Goal: Task Accomplishment & Management: Manage account settings

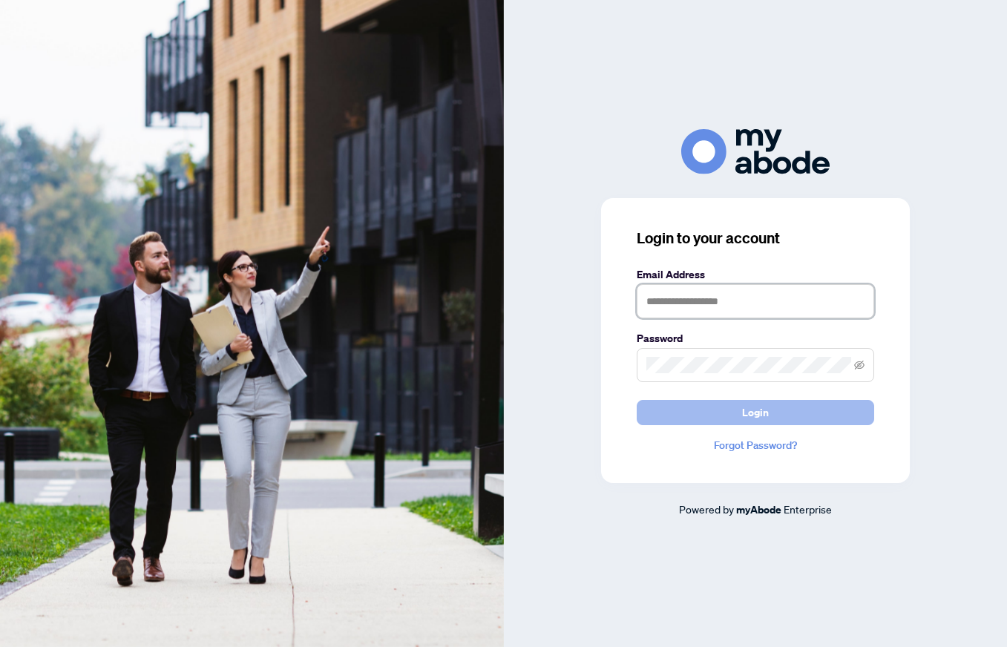
type input "**********"
click at [706, 410] on button "Login" at bounding box center [756, 412] width 238 height 25
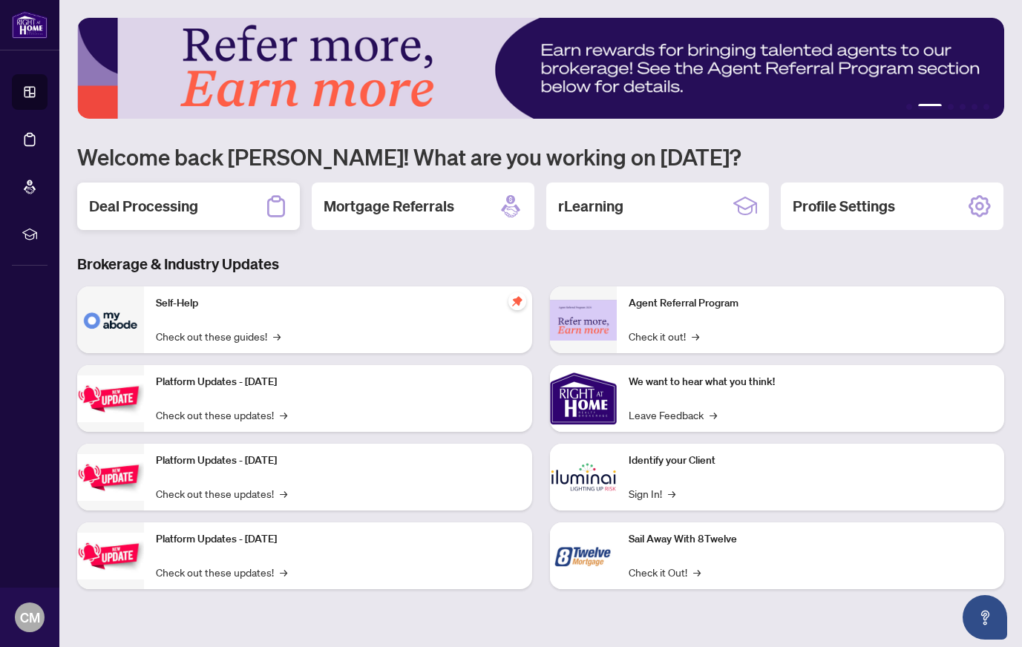
click at [185, 212] on h2 "Deal Processing" at bounding box center [143, 206] width 109 height 21
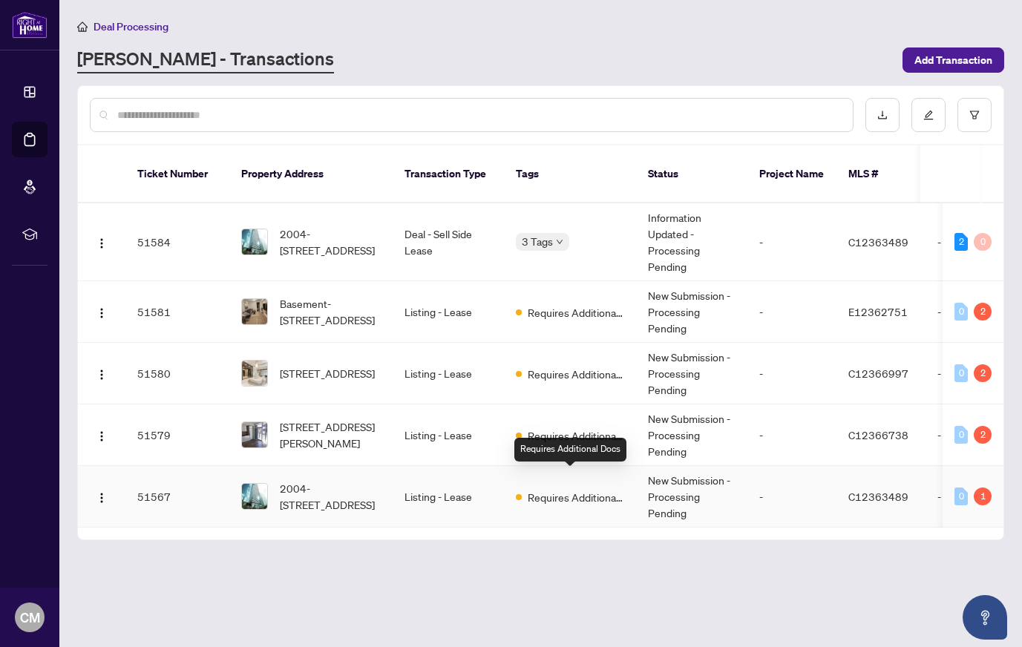
click at [543, 489] on span "Requires Additional Docs" at bounding box center [576, 497] width 96 height 16
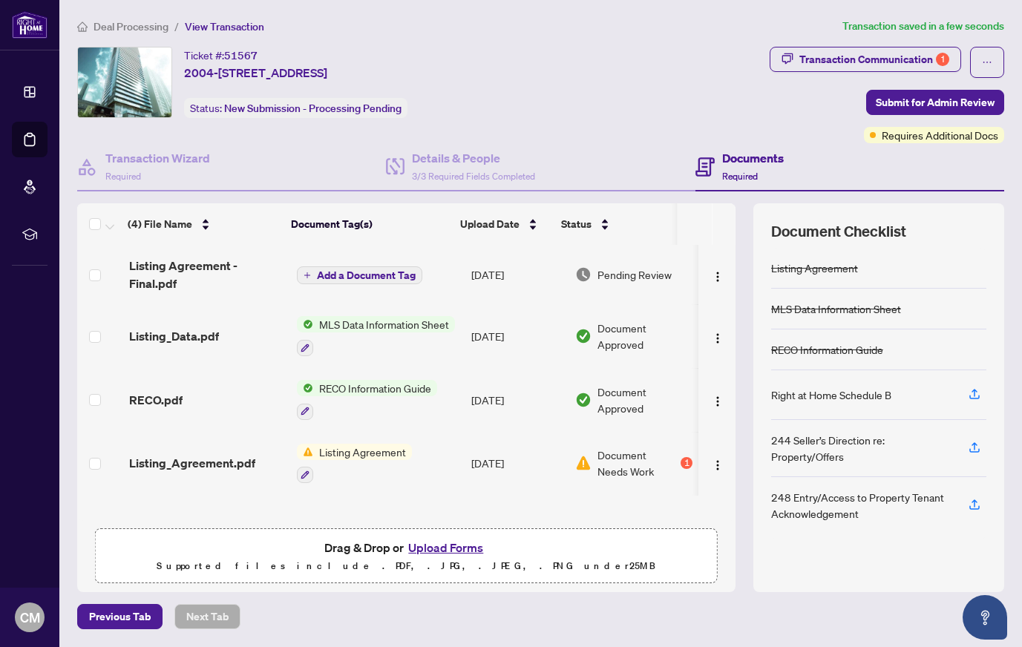
click at [352, 275] on span "Add a Document Tag" at bounding box center [366, 275] width 99 height 10
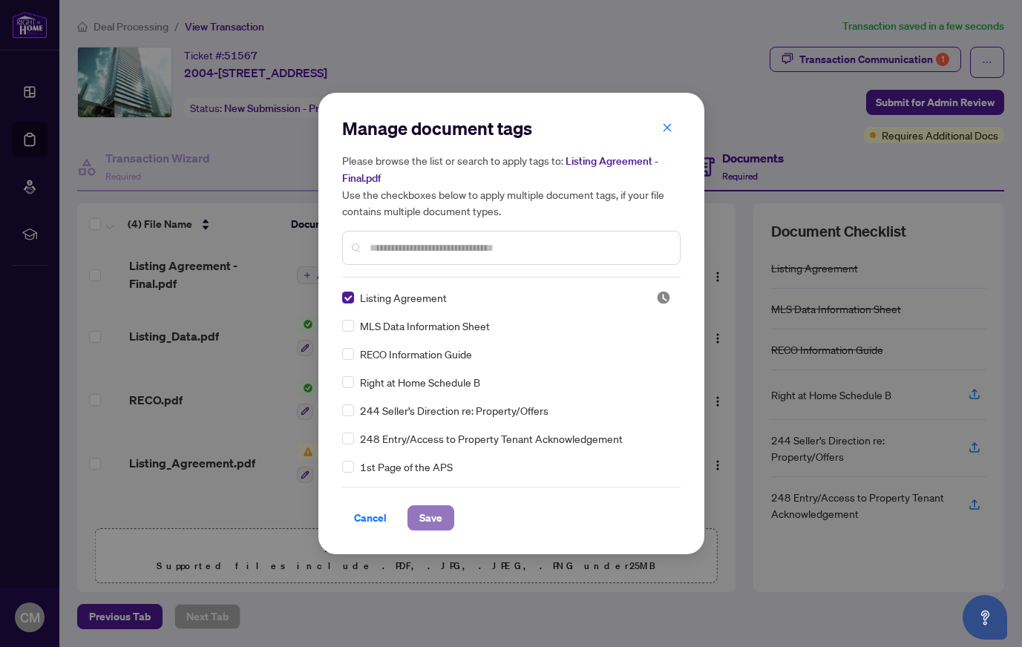
click at [433, 514] on span "Save" at bounding box center [430, 518] width 23 height 24
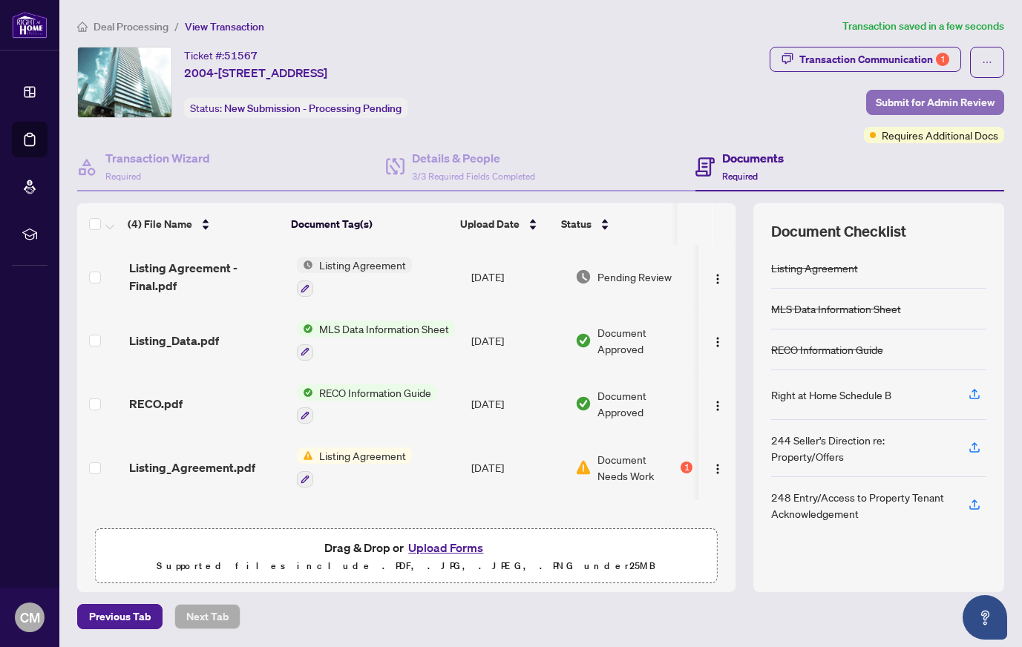
click at [914, 104] on span "Submit for Admin Review" at bounding box center [935, 103] width 119 height 24
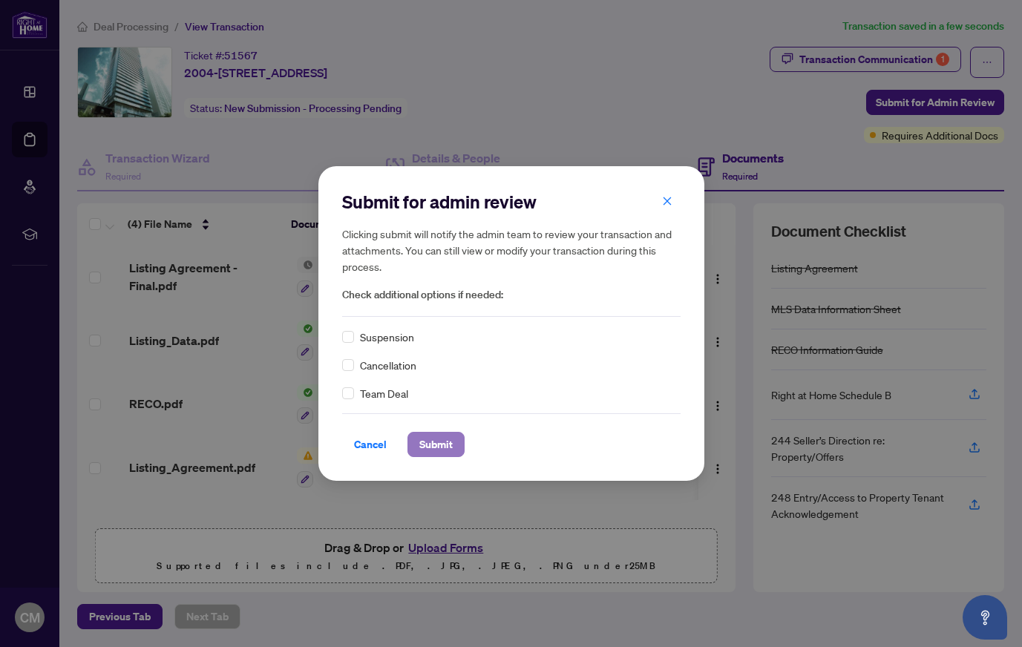
click at [431, 440] on span "Submit" at bounding box center [435, 445] width 33 height 24
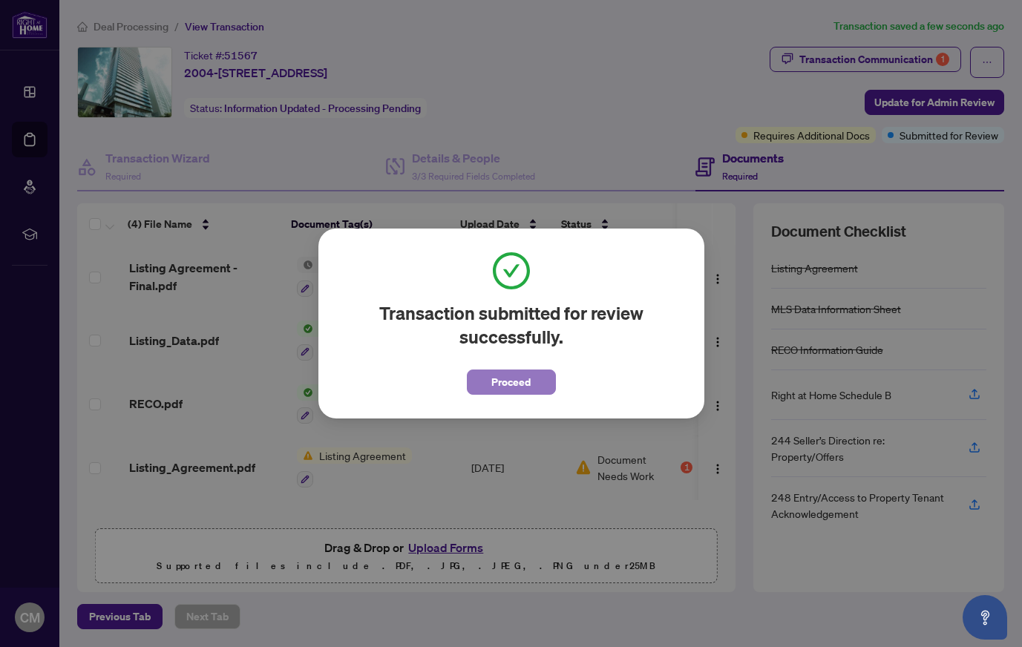
click at [523, 382] on span "Proceed" at bounding box center [510, 382] width 39 height 24
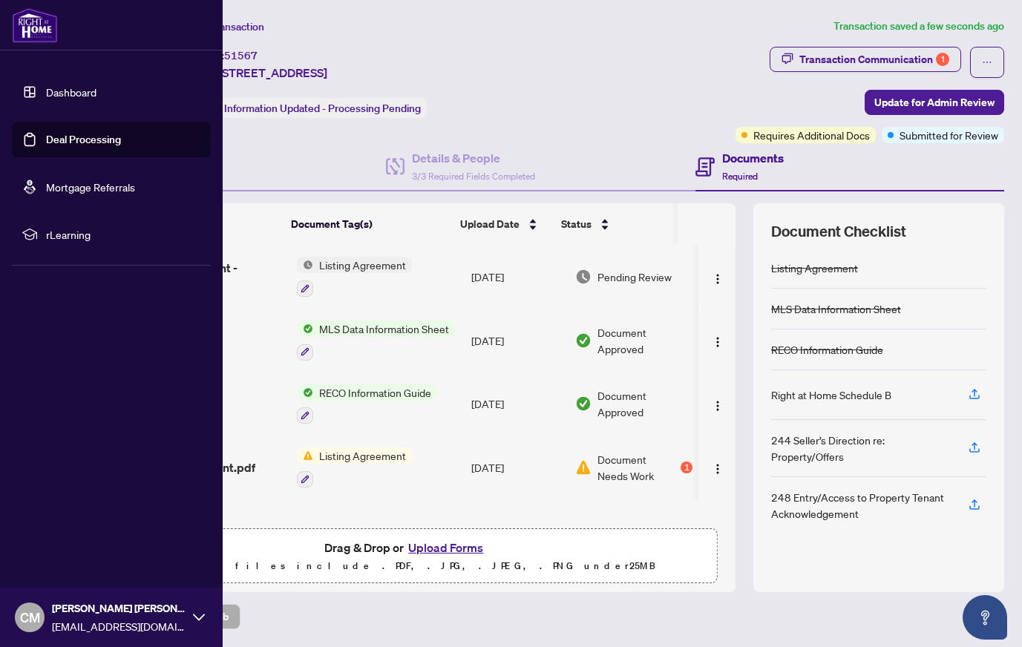
click at [46, 90] on link "Dashboard" at bounding box center [71, 91] width 50 height 13
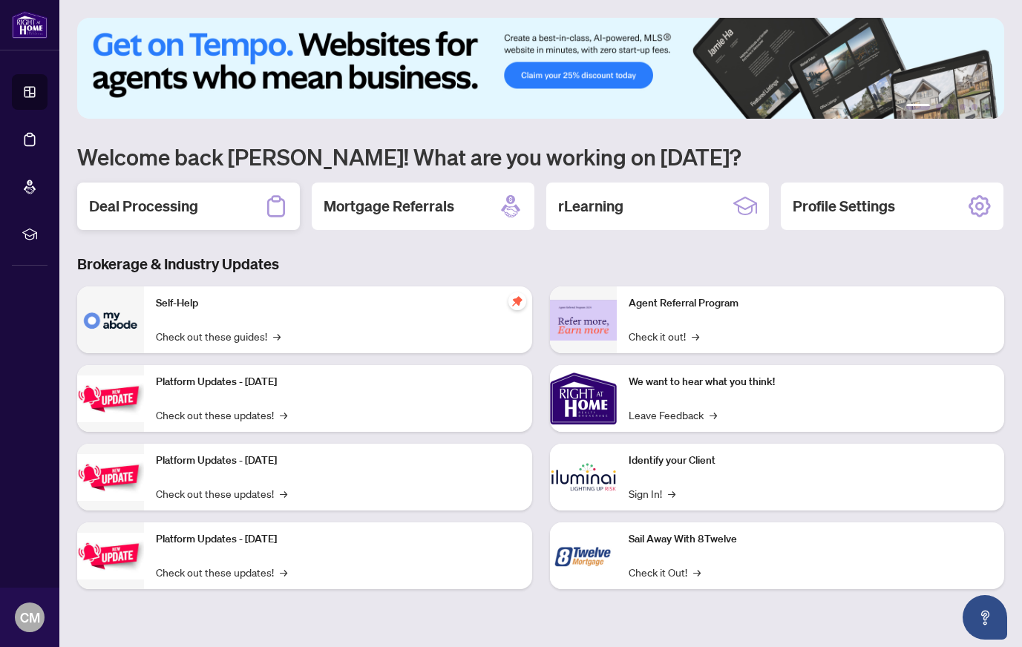
click at [231, 209] on div "Deal Processing" at bounding box center [188, 207] width 223 height 48
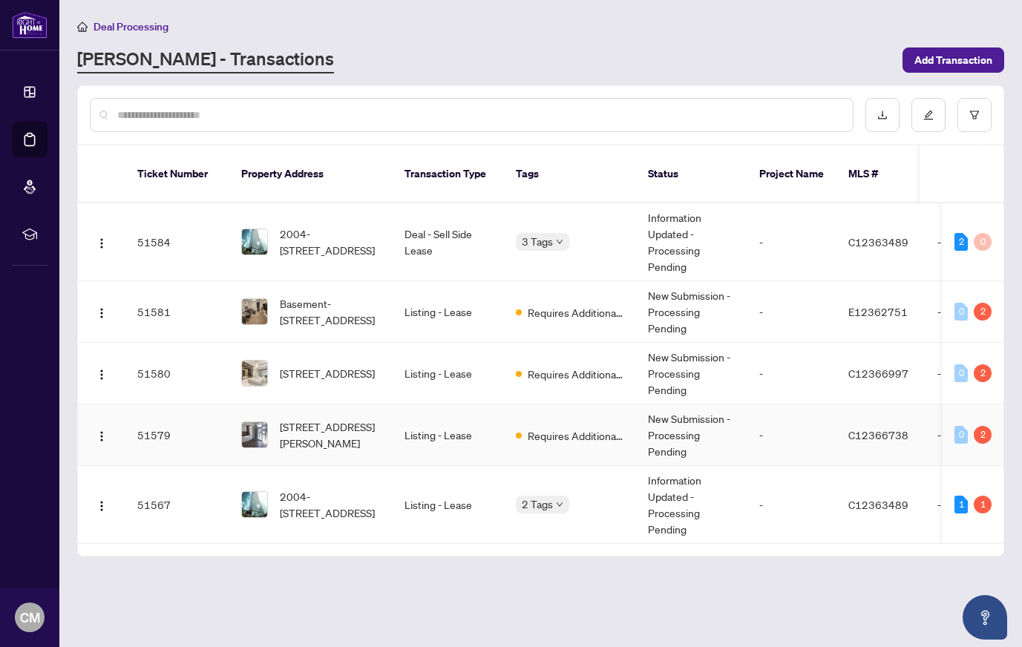
click at [540, 405] on td "Requires Additional Docs" at bounding box center [570, 436] width 132 height 62
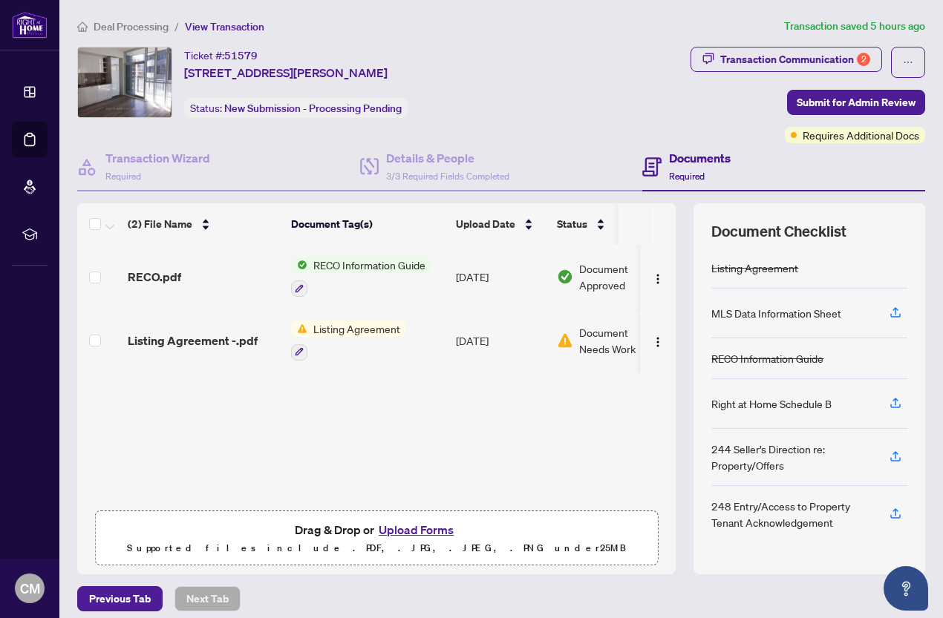
click at [410, 527] on button "Upload Forms" at bounding box center [416, 529] width 84 height 19
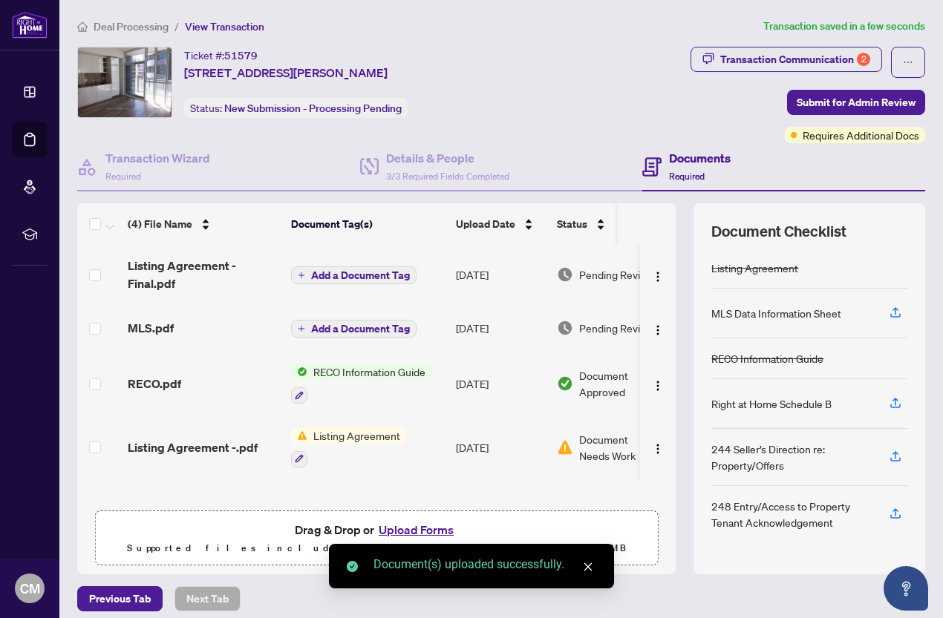
click at [348, 326] on span "Add a Document Tag" at bounding box center [360, 329] width 99 height 10
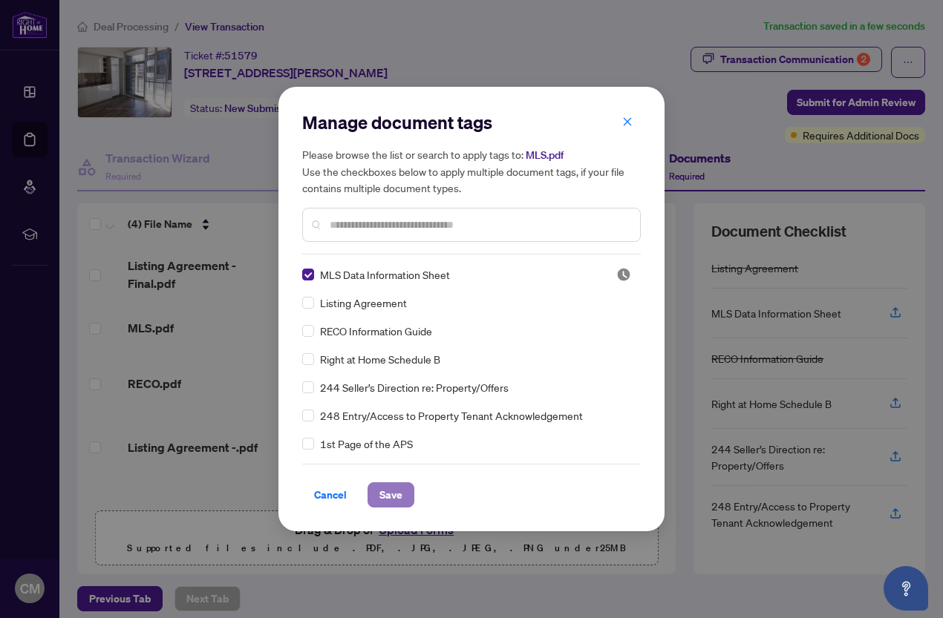
click at [390, 494] on span "Save" at bounding box center [390, 495] width 23 height 24
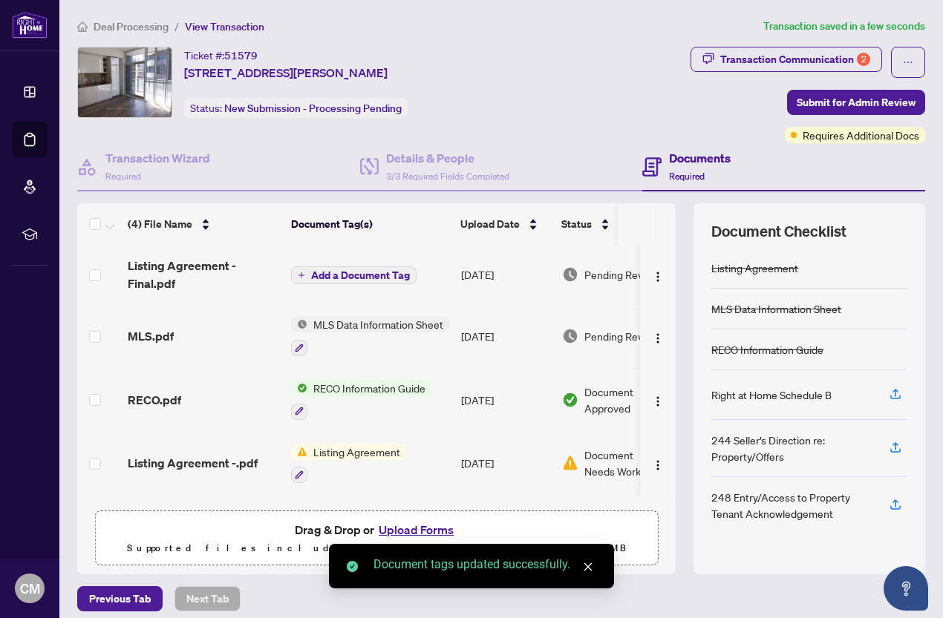
click at [337, 275] on span "Add a Document Tag" at bounding box center [360, 275] width 99 height 10
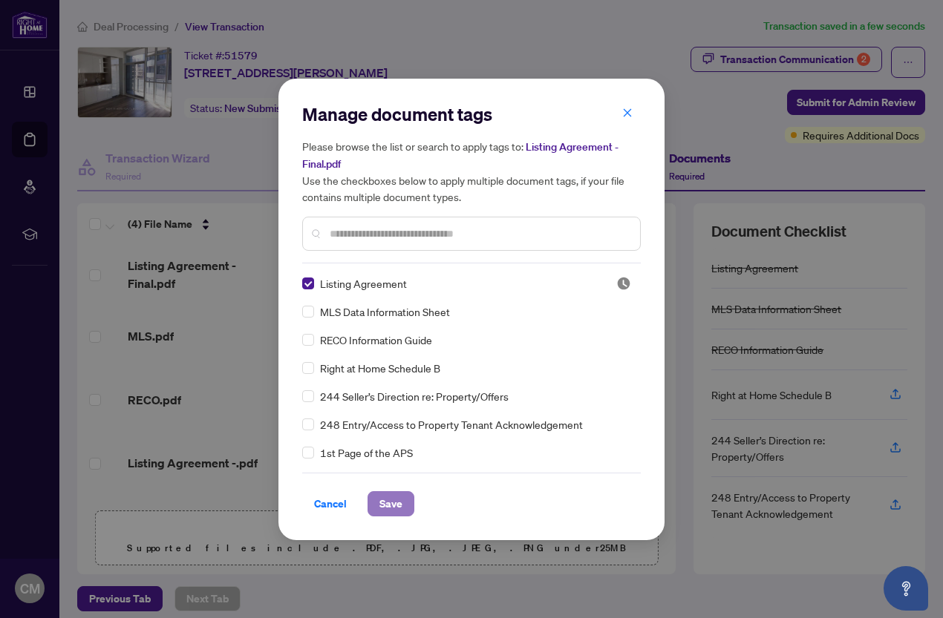
click at [395, 497] on span "Save" at bounding box center [390, 504] width 23 height 24
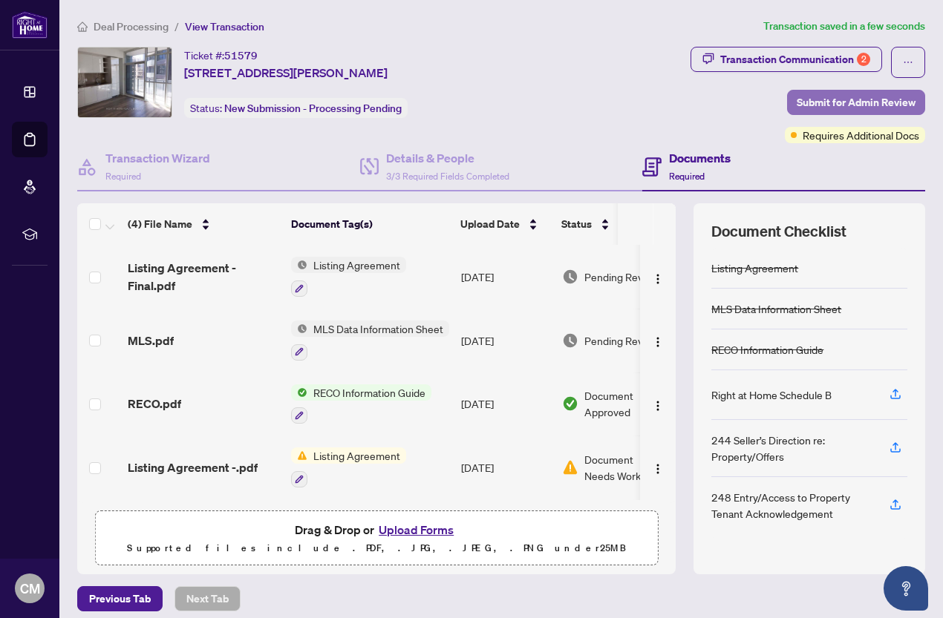
click at [799, 104] on span "Submit for Admin Review" at bounding box center [855, 103] width 119 height 24
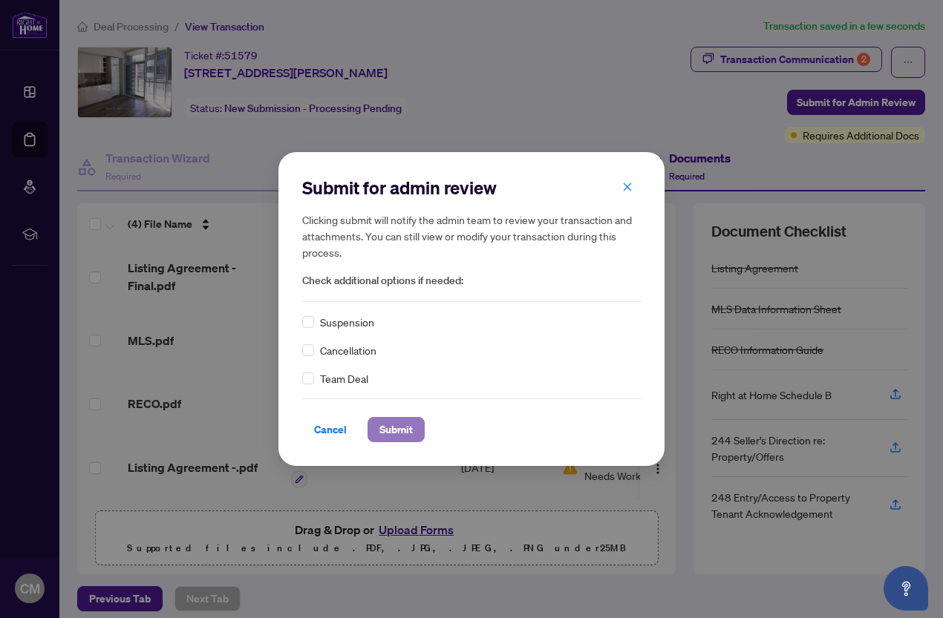
click at [390, 420] on span "Submit" at bounding box center [395, 430] width 33 height 24
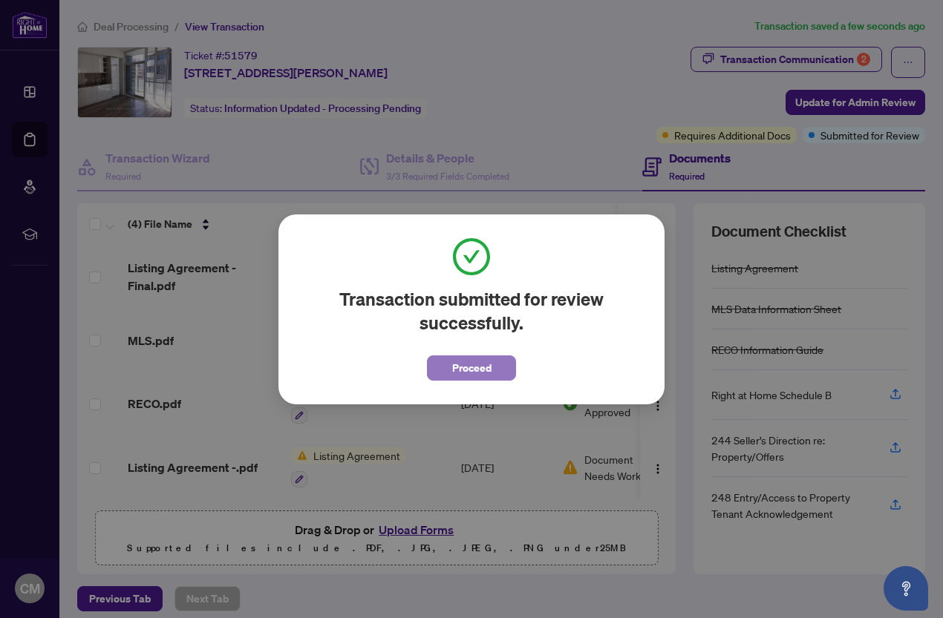
click at [468, 369] on span "Proceed" at bounding box center [471, 368] width 39 height 24
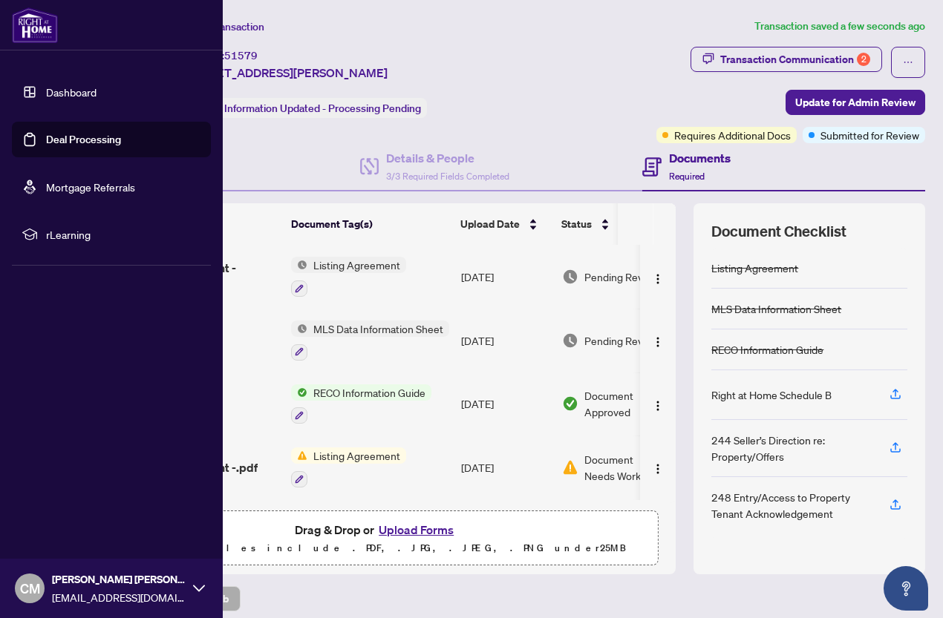
click at [54, 91] on link "Dashboard" at bounding box center [71, 91] width 50 height 13
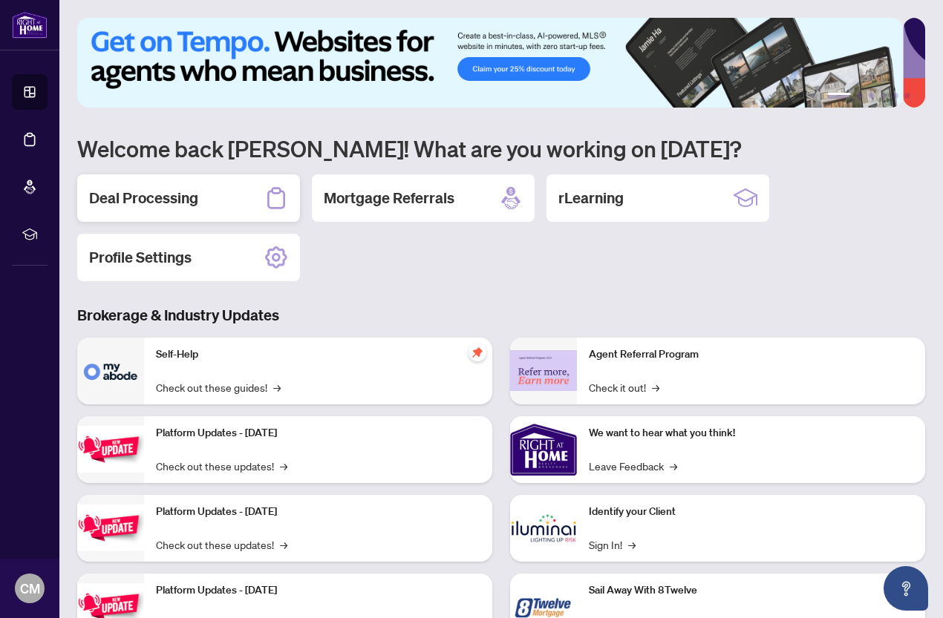
click at [262, 208] on div "Deal Processing" at bounding box center [188, 198] width 223 height 48
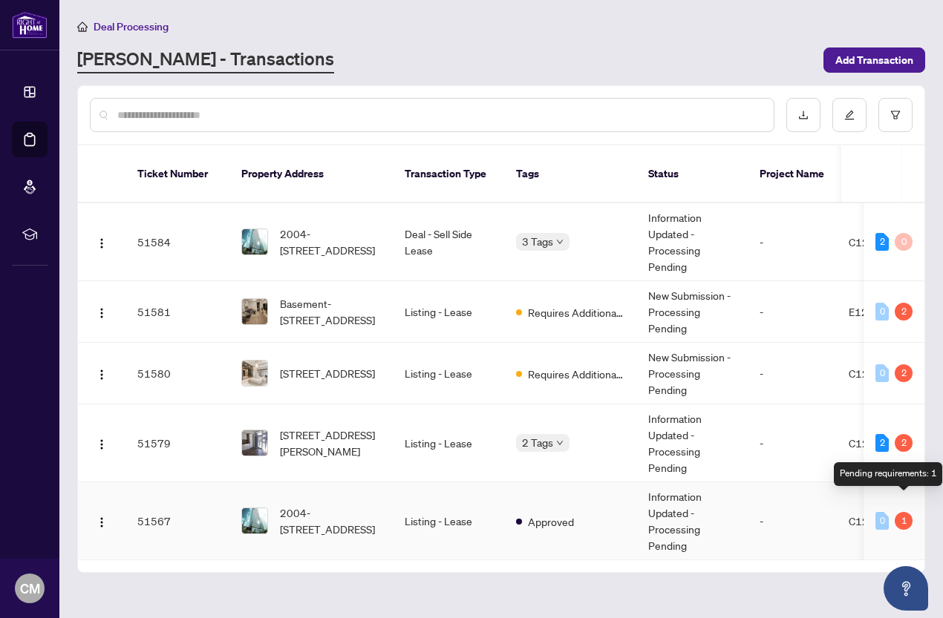
click at [901, 512] on div "1" at bounding box center [903, 521] width 18 height 18
click at [558, 514] on span "Approved" at bounding box center [551, 522] width 46 height 16
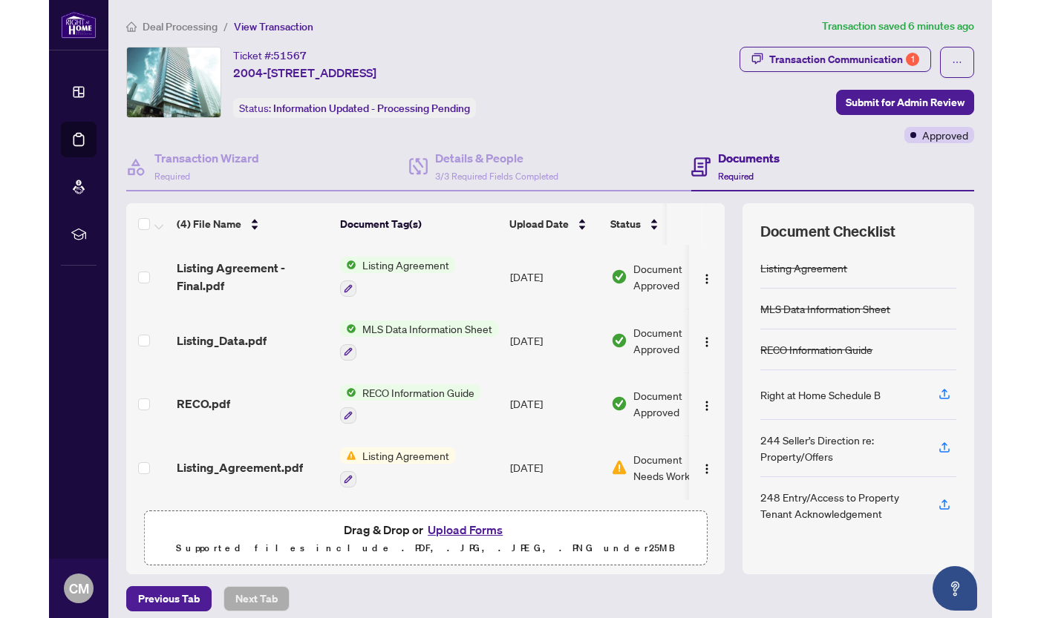
scroll to position [18, 0]
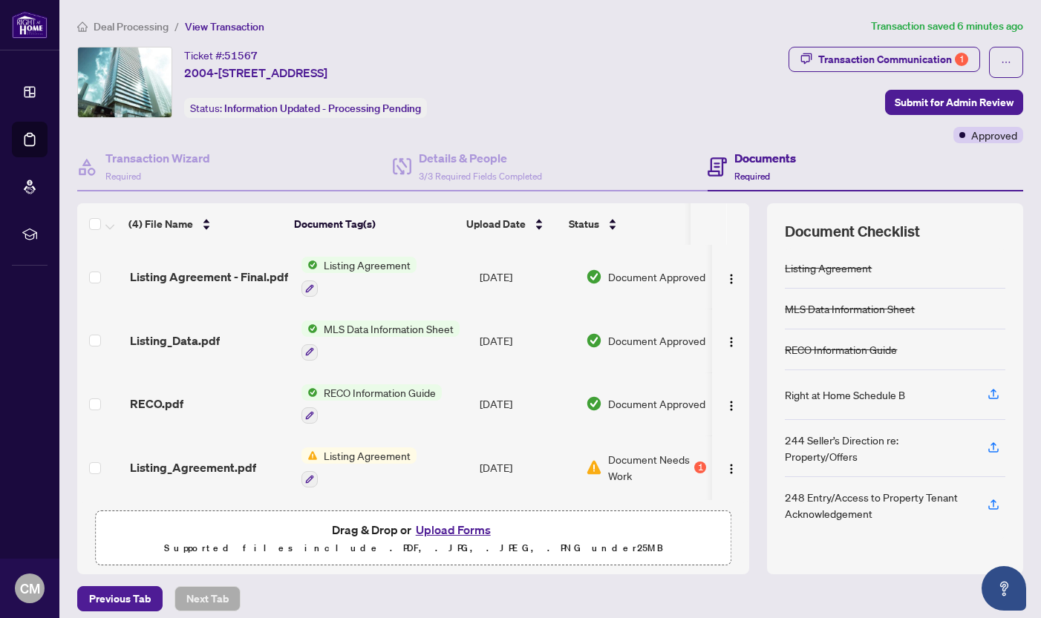
click at [346, 448] on span "Listing Agreement" at bounding box center [367, 456] width 99 height 16
click at [661, 451] on span "Document Needs Work" at bounding box center [649, 467] width 83 height 33
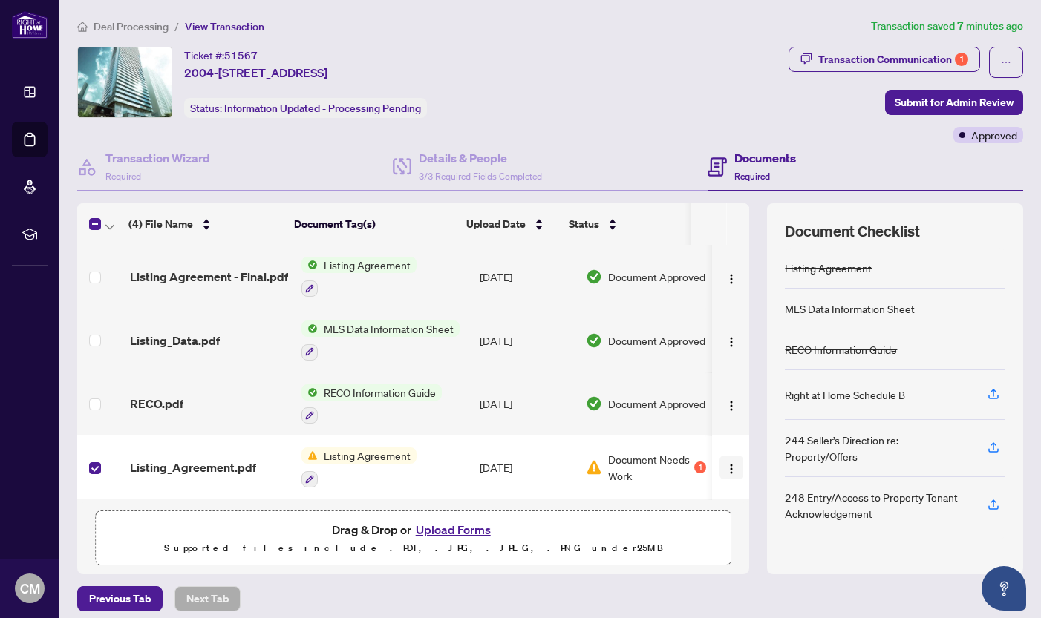
click at [725, 463] on img "button" at bounding box center [731, 469] width 12 height 12
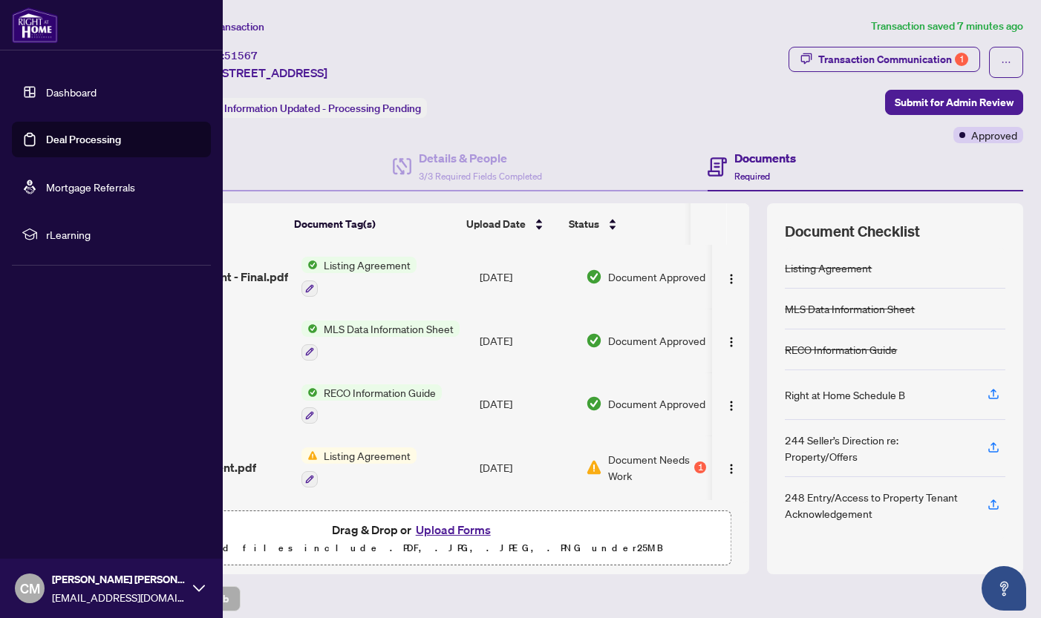
click at [51, 87] on link "Dashboard" at bounding box center [71, 91] width 50 height 13
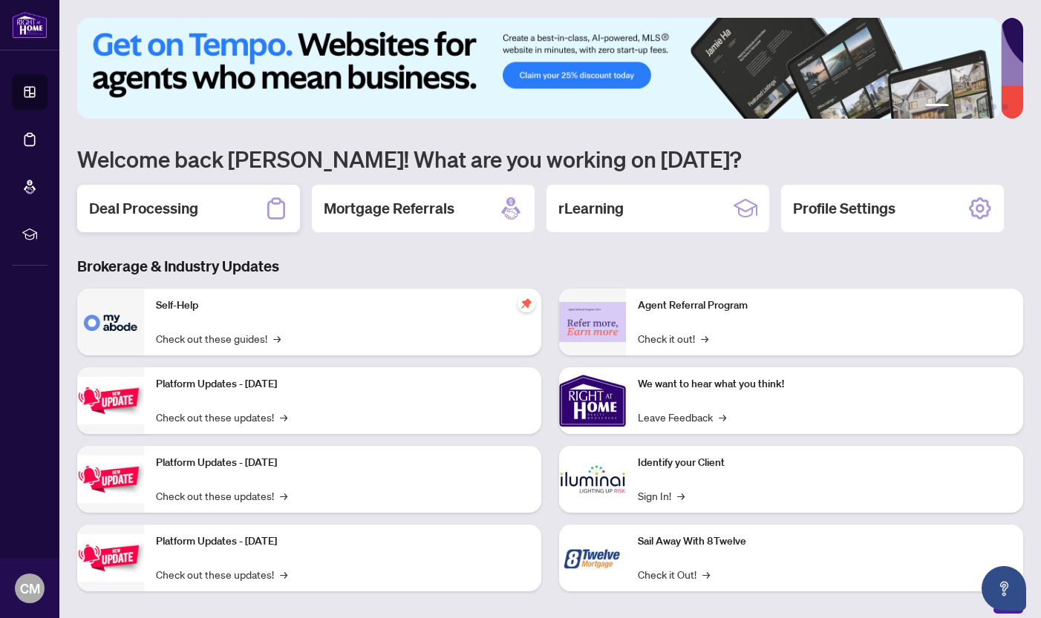
click at [228, 213] on div "Deal Processing" at bounding box center [188, 209] width 223 height 48
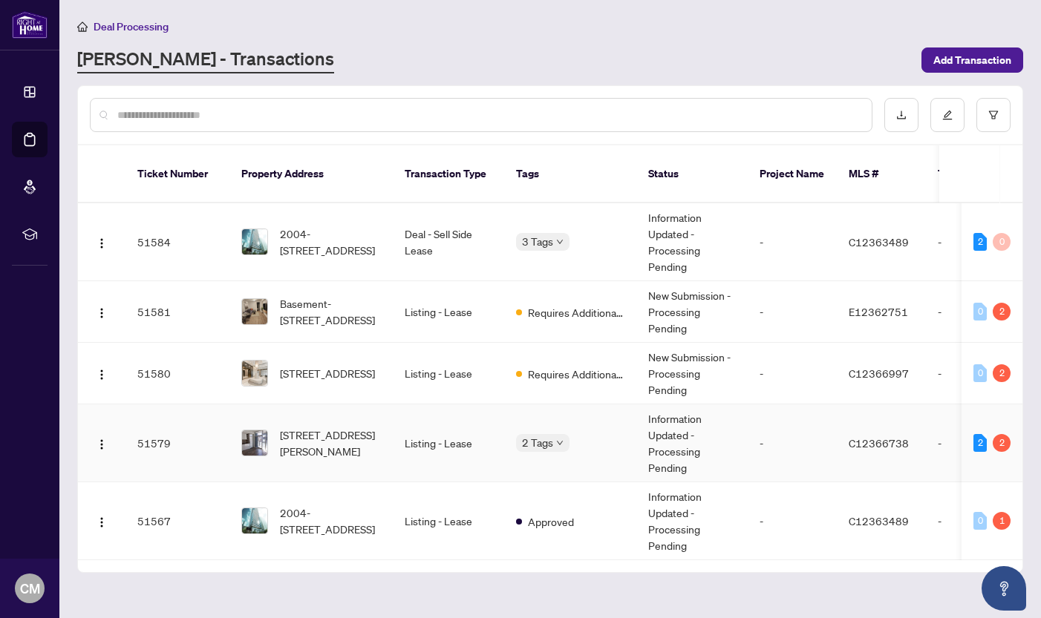
click at [428, 432] on td "Listing - Lease" at bounding box center [448, 444] width 111 height 78
click at [442, 361] on td "Listing - Lease" at bounding box center [448, 374] width 111 height 62
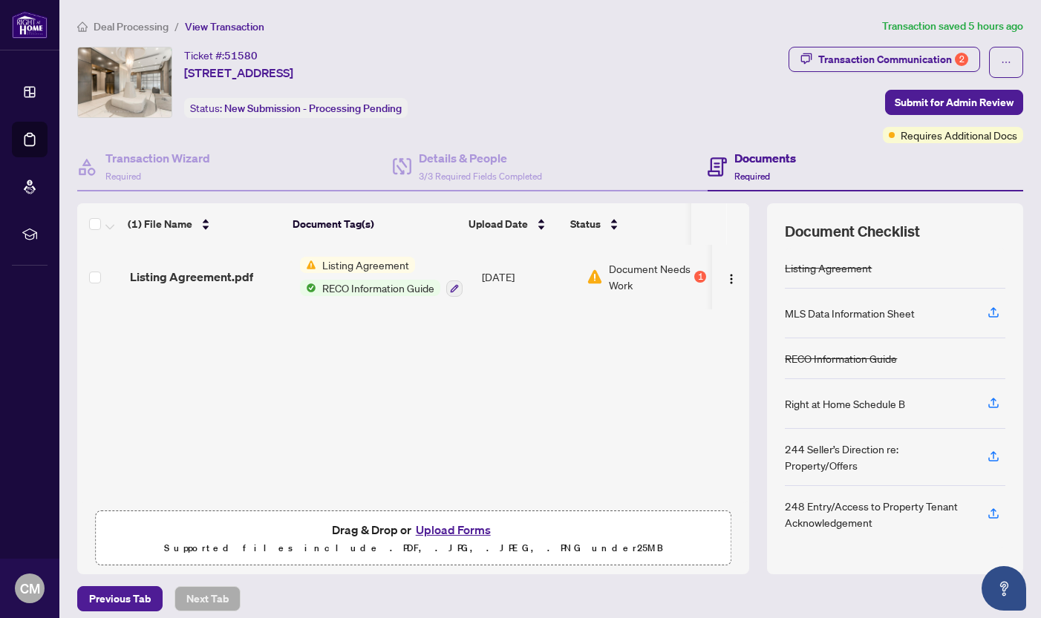
click at [688, 47] on div "Ticket #: 51580 210-23 Glebe Rd, Toronto, Ontario M5P 0A1, Canada Status: New S…" at bounding box center [429, 82] width 705 height 71
click at [444, 531] on button "Upload Forms" at bounding box center [453, 529] width 84 height 19
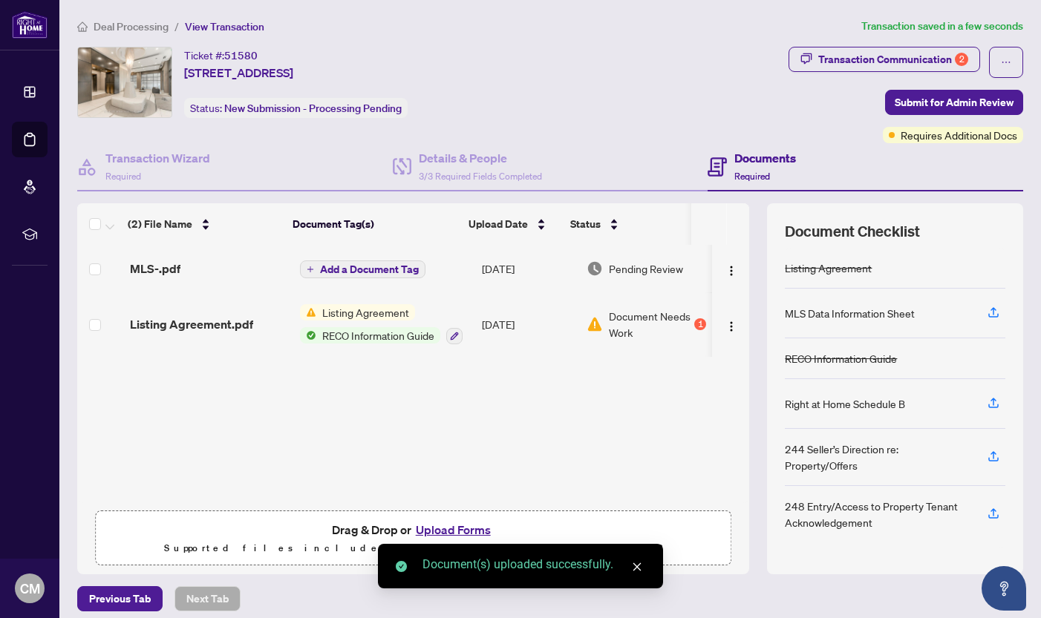
click at [347, 272] on span "Add a Document Tag" at bounding box center [369, 269] width 99 height 10
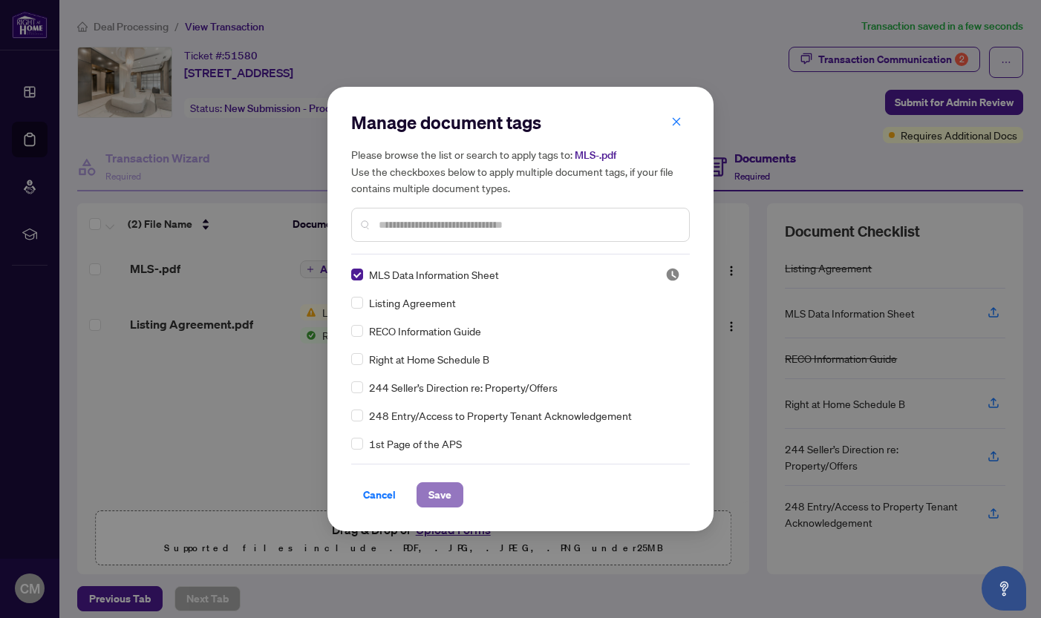
click at [448, 494] on span "Save" at bounding box center [439, 495] width 23 height 24
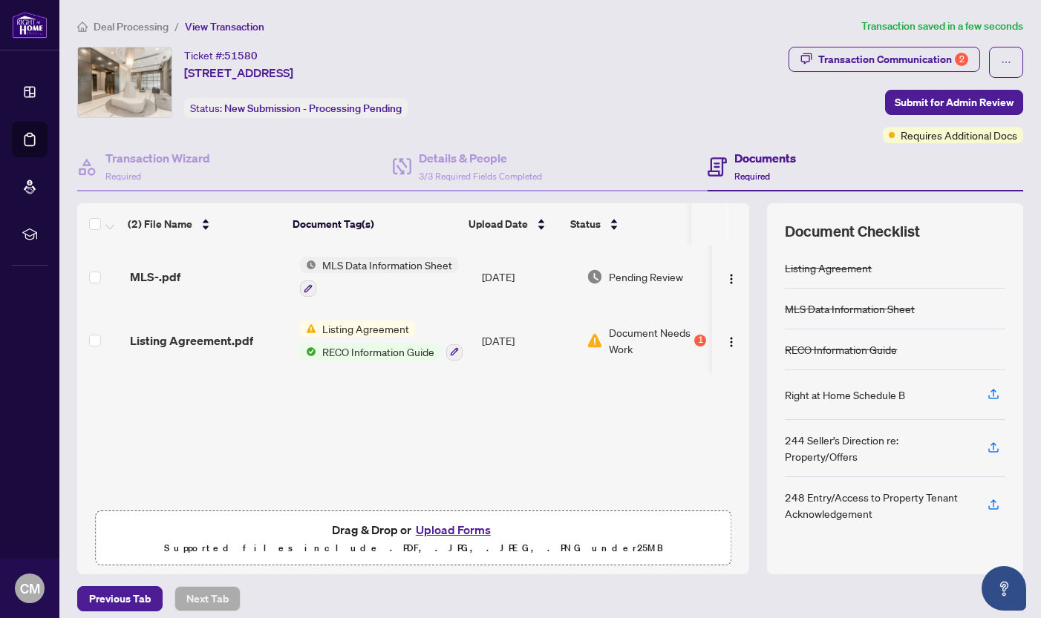
scroll to position [10, 0]
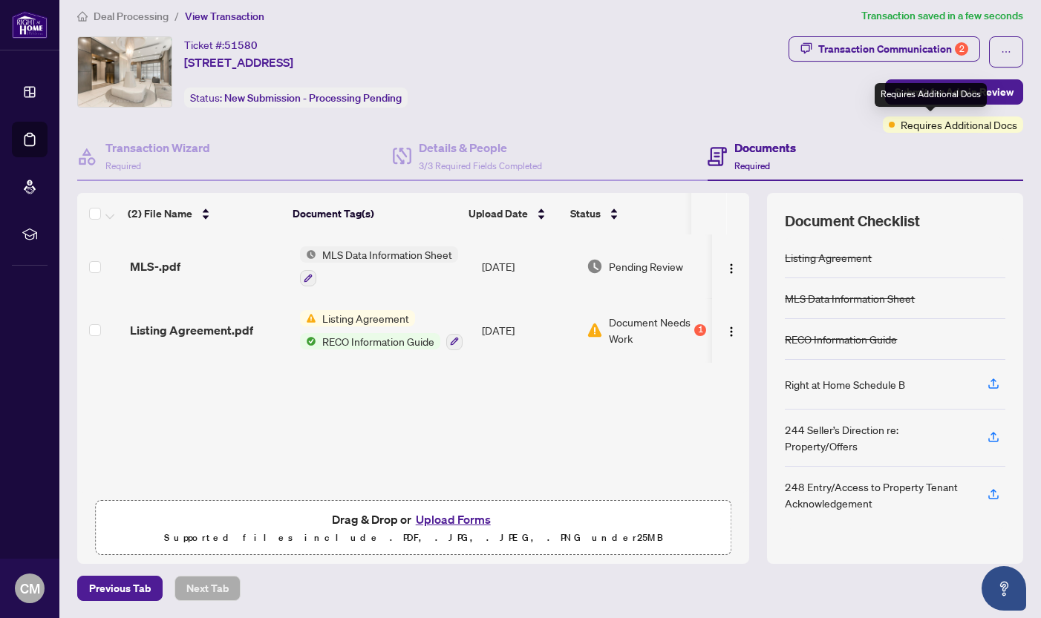
click at [944, 95] on div "Requires Additional Docs" at bounding box center [930, 95] width 112 height 24
click at [894, 93] on span "Submit for Admin Review" at bounding box center [953, 92] width 119 height 24
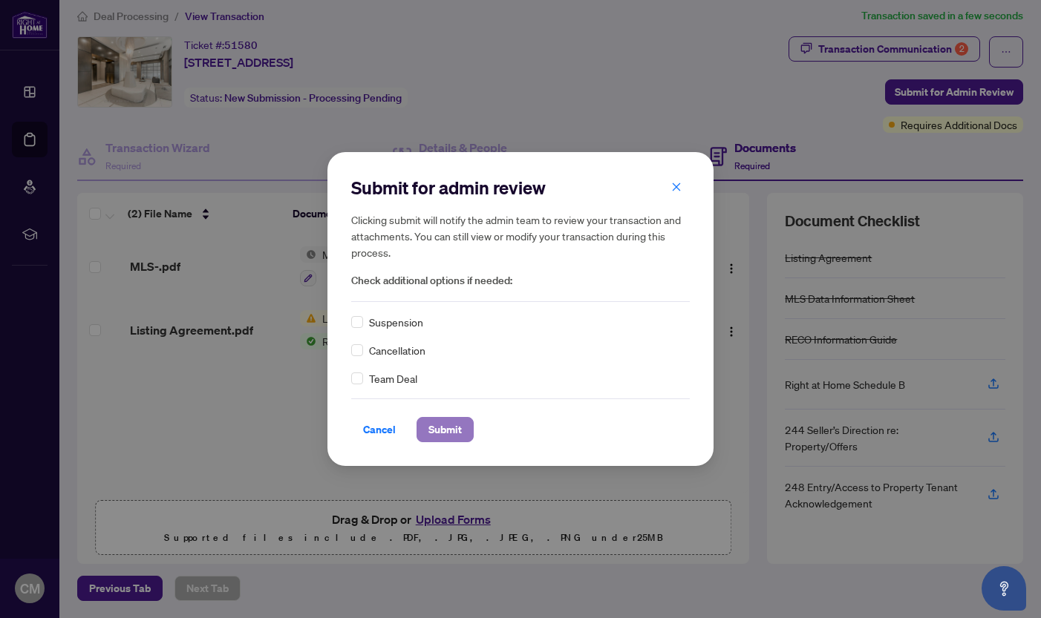
click at [456, 428] on span "Submit" at bounding box center [444, 430] width 33 height 24
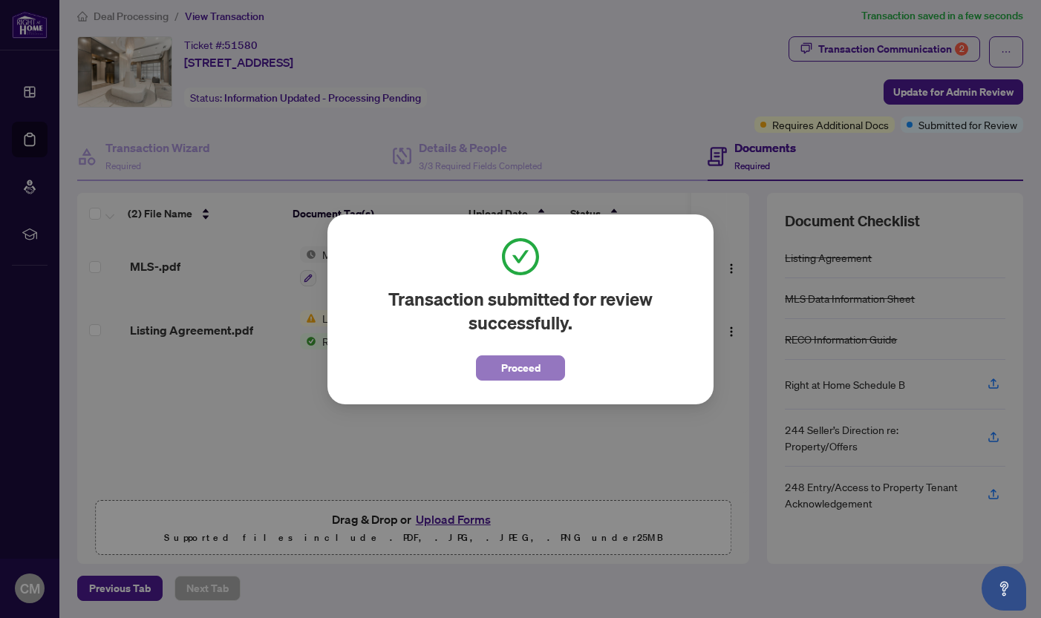
click at [513, 364] on span "Proceed" at bounding box center [520, 368] width 39 height 24
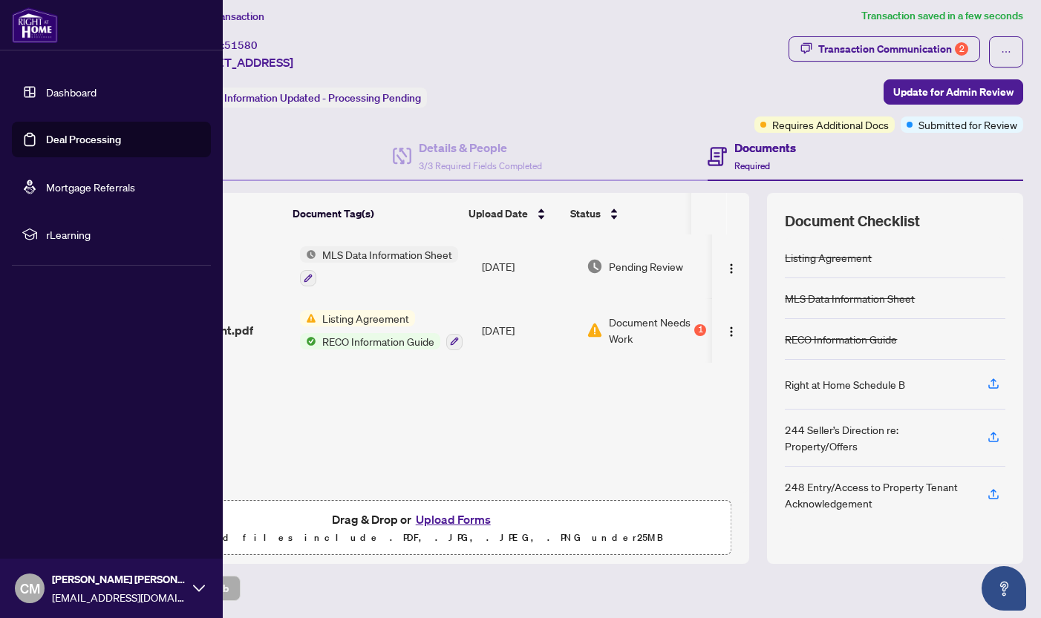
click at [46, 85] on link "Dashboard" at bounding box center [71, 91] width 50 height 13
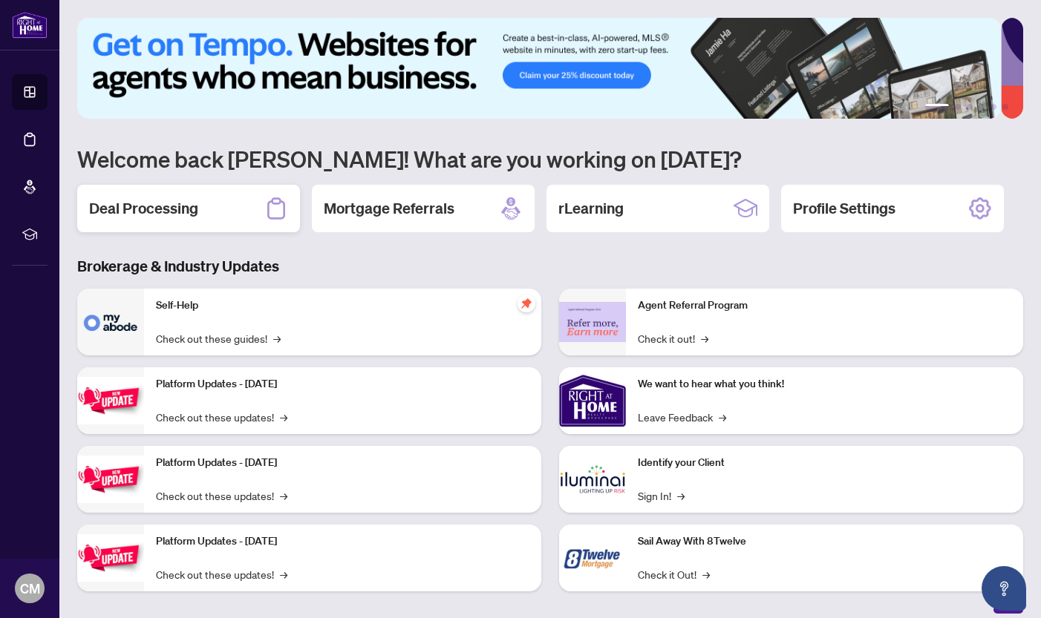
click at [236, 199] on div "Deal Processing" at bounding box center [188, 209] width 223 height 48
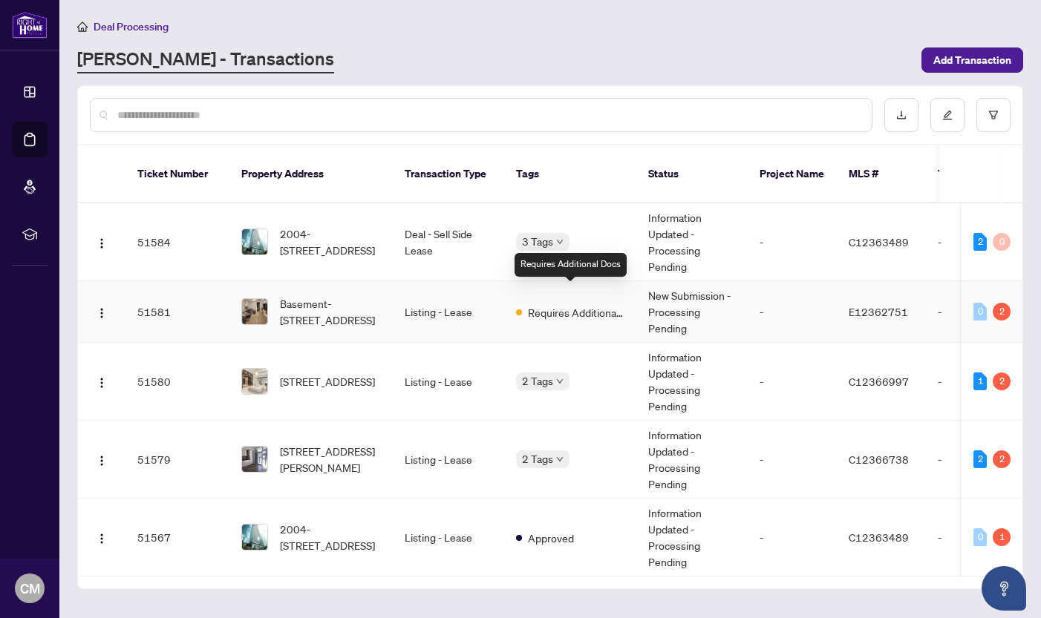
click at [549, 304] on span "Requires Additional Docs" at bounding box center [576, 312] width 96 height 16
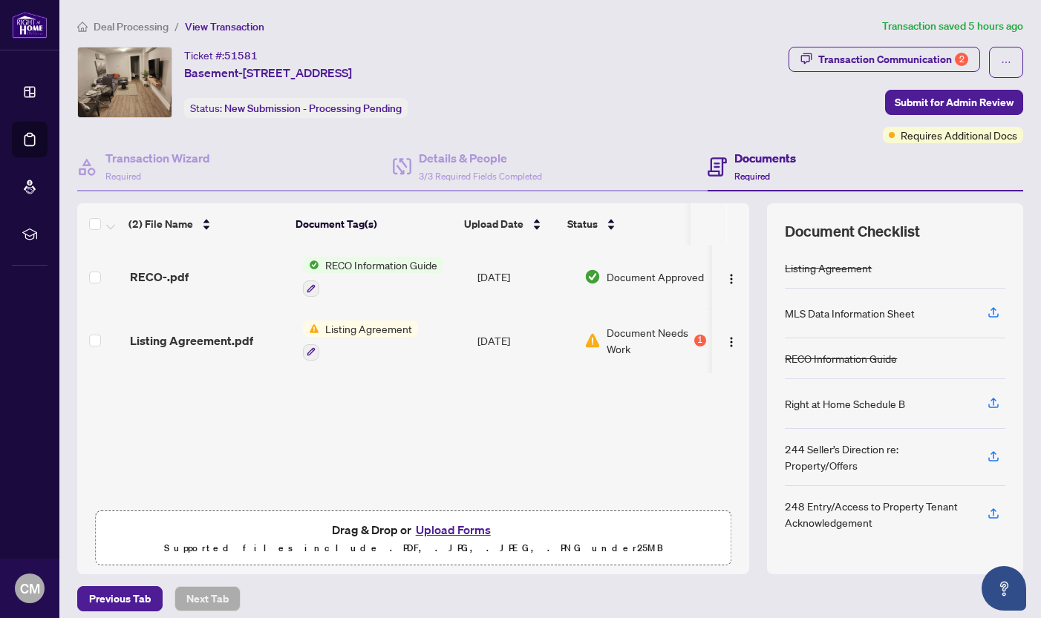
click at [460, 529] on button "Upload Forms" at bounding box center [453, 529] width 84 height 19
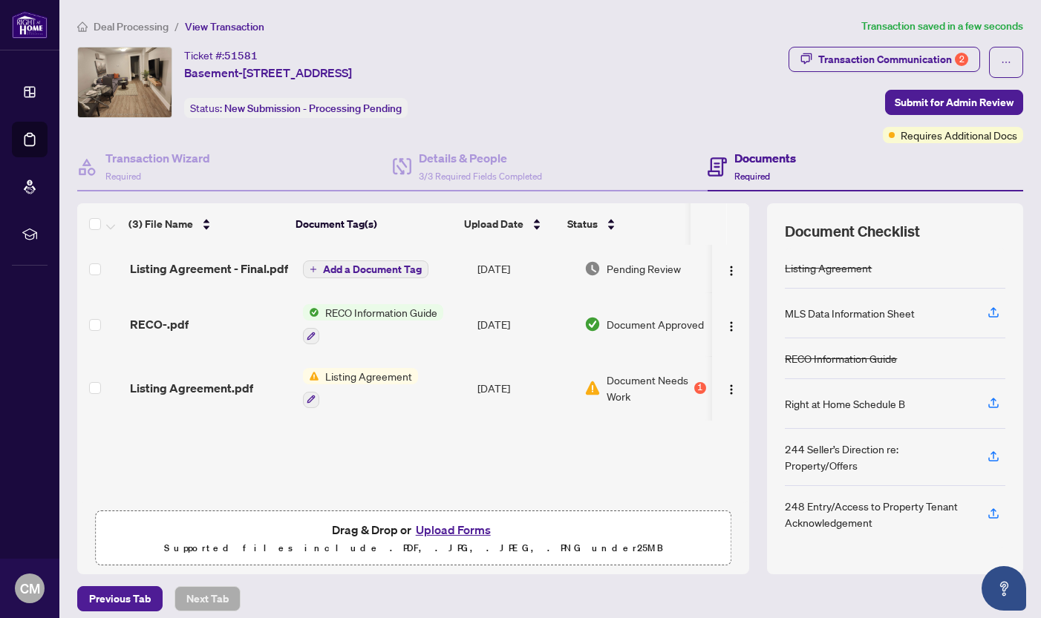
click at [370, 275] on span "Add a Document Tag" at bounding box center [372, 269] width 99 height 10
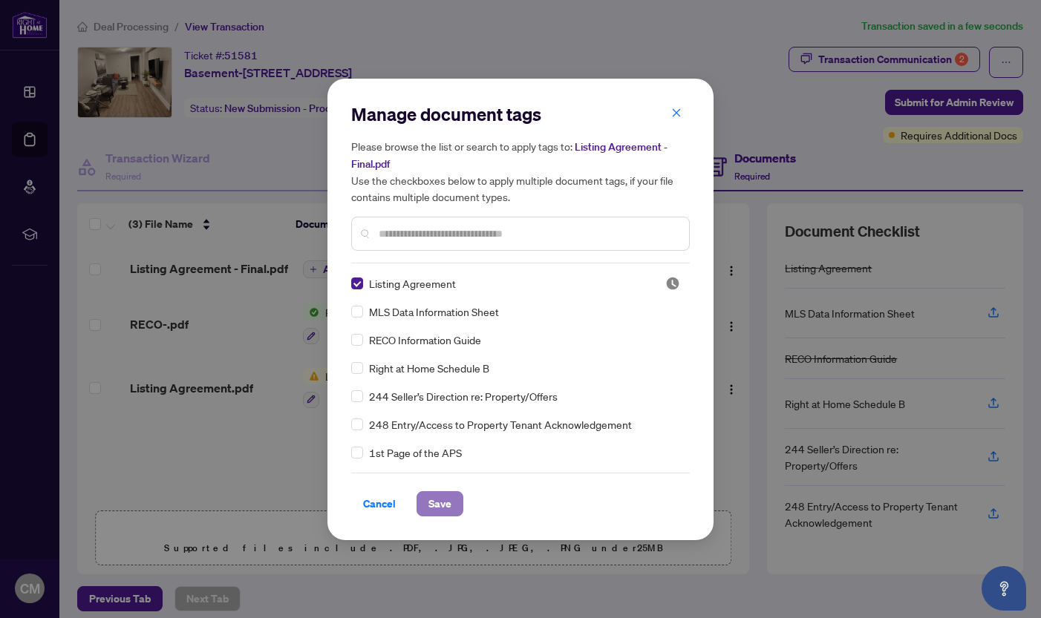
click at [443, 504] on span "Save" at bounding box center [439, 504] width 23 height 24
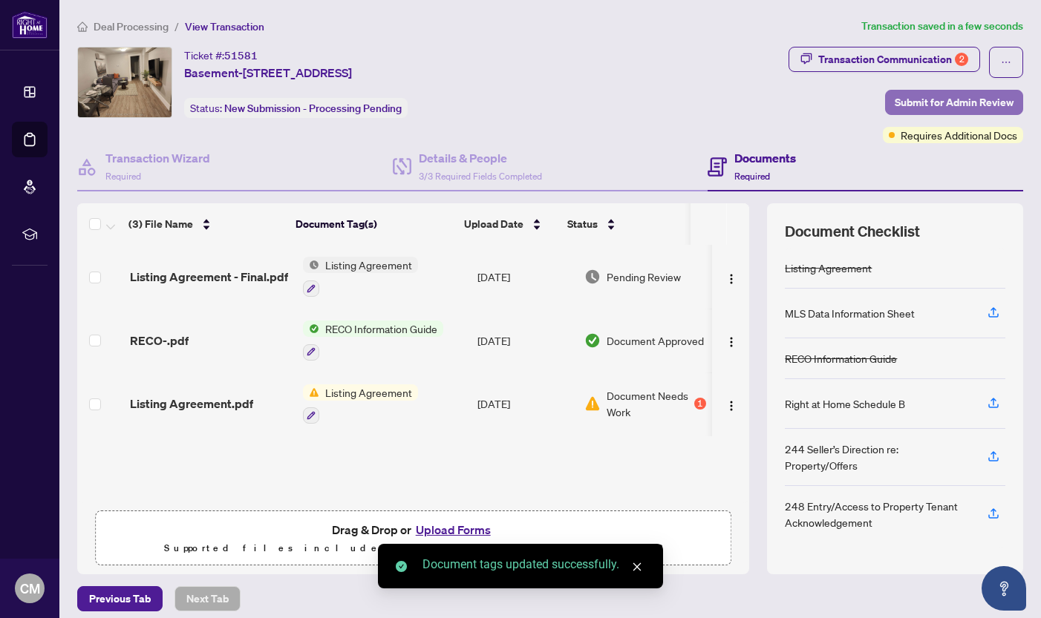
click at [908, 99] on span "Submit for Admin Review" at bounding box center [953, 103] width 119 height 24
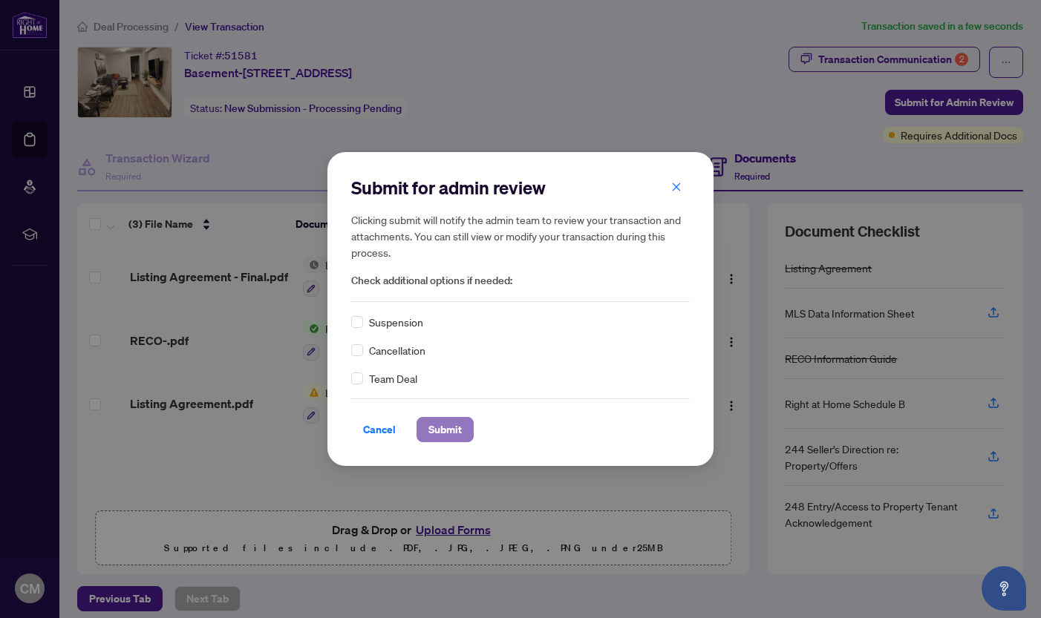
click at [459, 431] on span "Submit" at bounding box center [444, 430] width 33 height 24
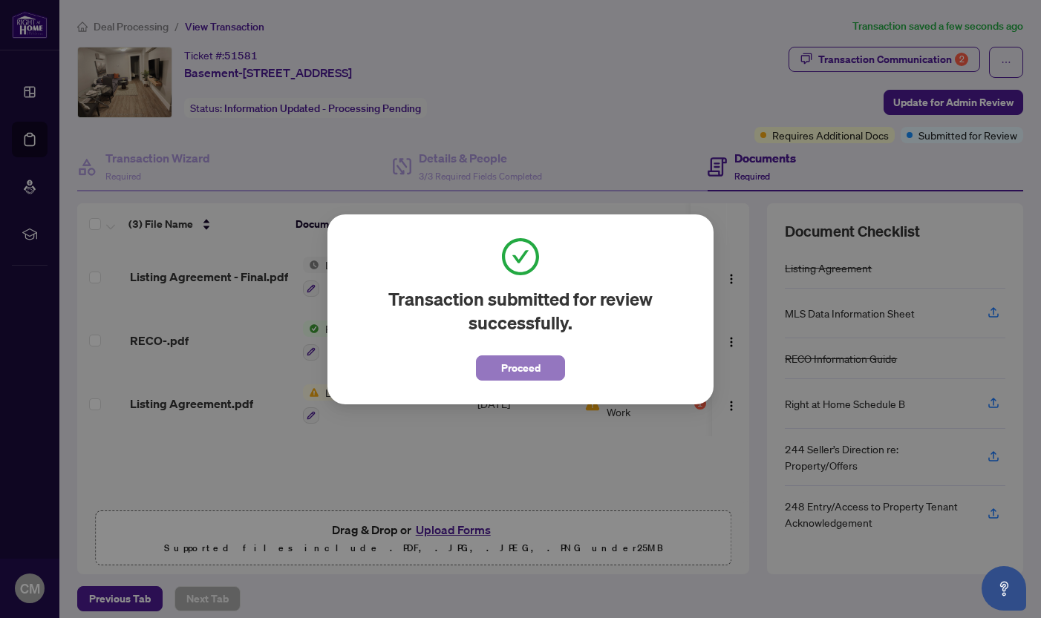
click at [516, 363] on span "Proceed" at bounding box center [520, 368] width 39 height 24
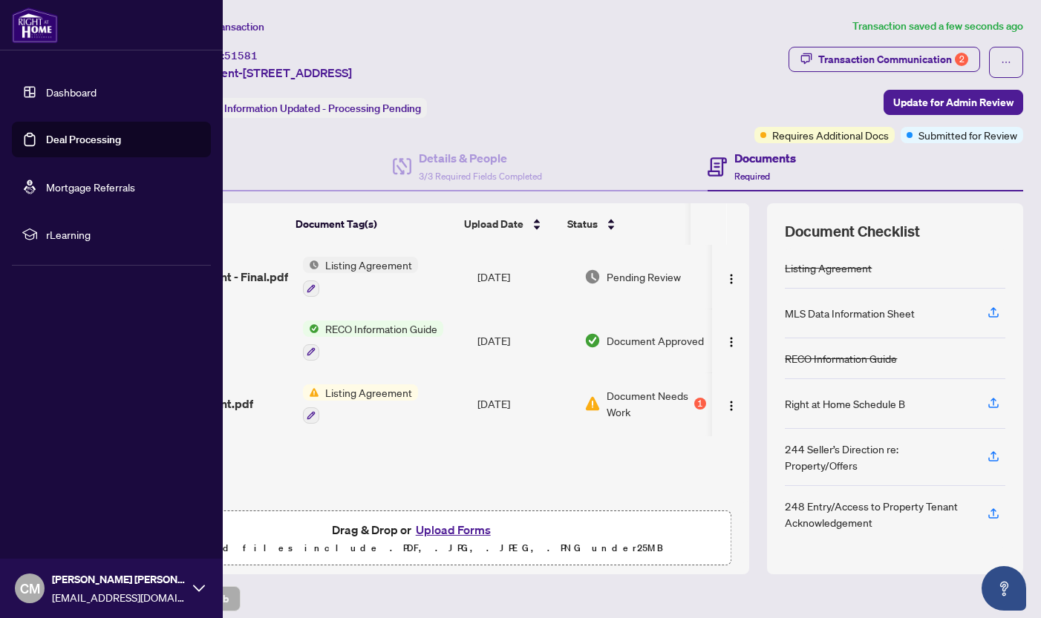
click at [46, 88] on link "Dashboard" at bounding box center [71, 91] width 50 height 13
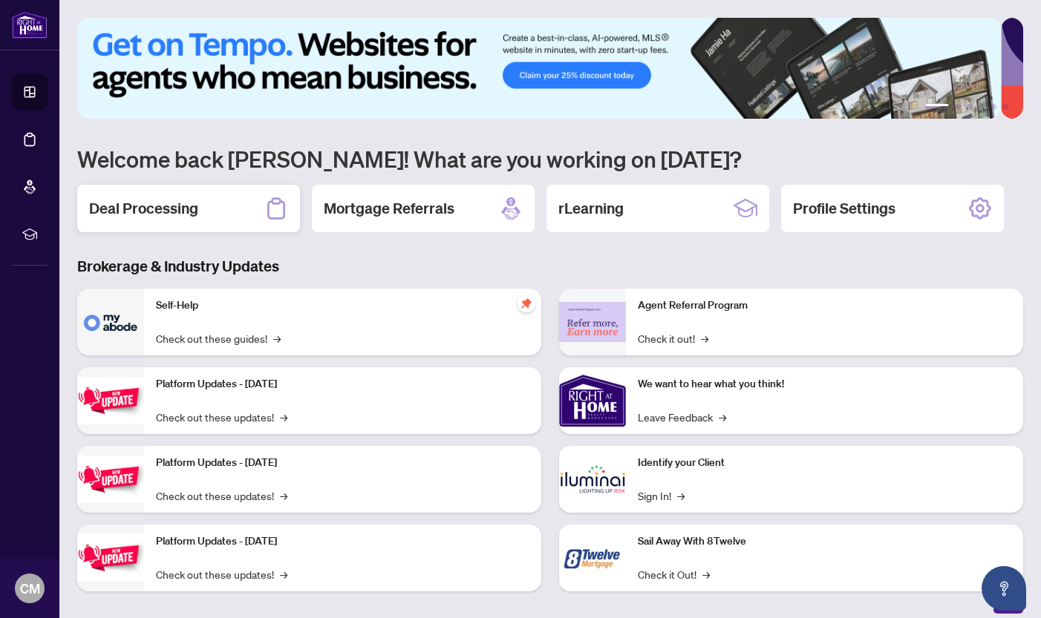
click at [222, 205] on div "Deal Processing" at bounding box center [188, 209] width 223 height 48
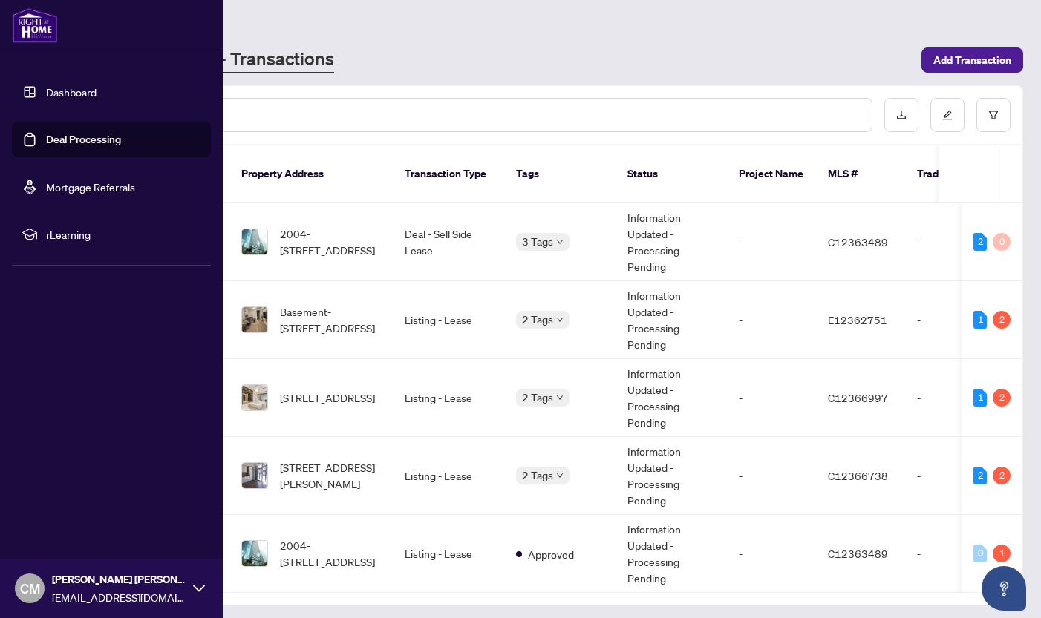
click at [56, 91] on link "Dashboard" at bounding box center [71, 91] width 50 height 13
